Goal: Check status: Check status

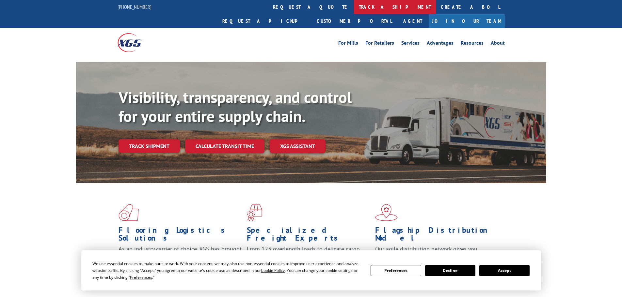
click at [354, 10] on link "track a shipment" at bounding box center [395, 7] width 82 height 14
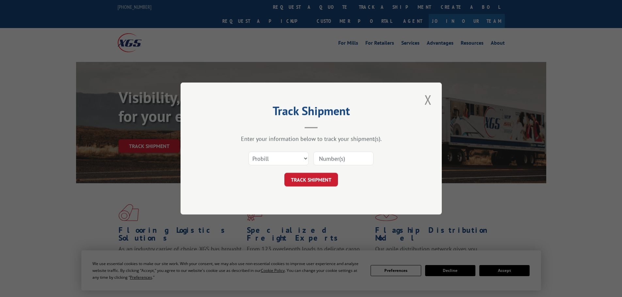
click at [331, 158] on input at bounding box center [343, 159] width 60 height 14
paste input "13662969"
type input "13662969"
click at [301, 157] on select "Select category... Probill BOL PO" at bounding box center [278, 159] width 60 height 14
click at [341, 154] on input "13662969" at bounding box center [343, 159] width 60 height 14
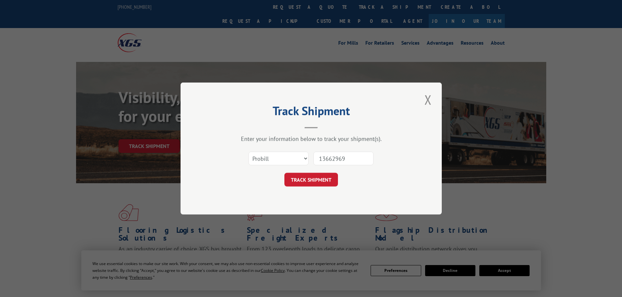
click at [352, 155] on input "13662969" at bounding box center [343, 159] width 60 height 14
click at [315, 181] on button "TRACK SHIPMENT" at bounding box center [311, 180] width 54 height 14
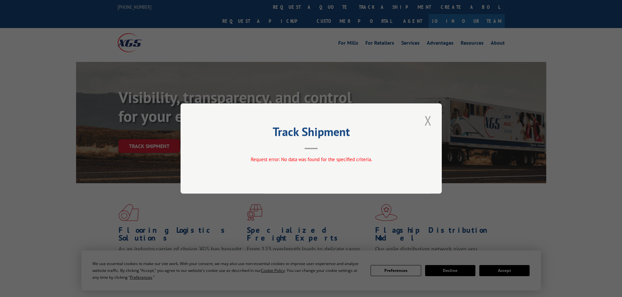
click at [428, 120] on button "Close modal" at bounding box center [427, 121] width 11 height 18
